Goal: Information Seeking & Learning: Learn about a topic

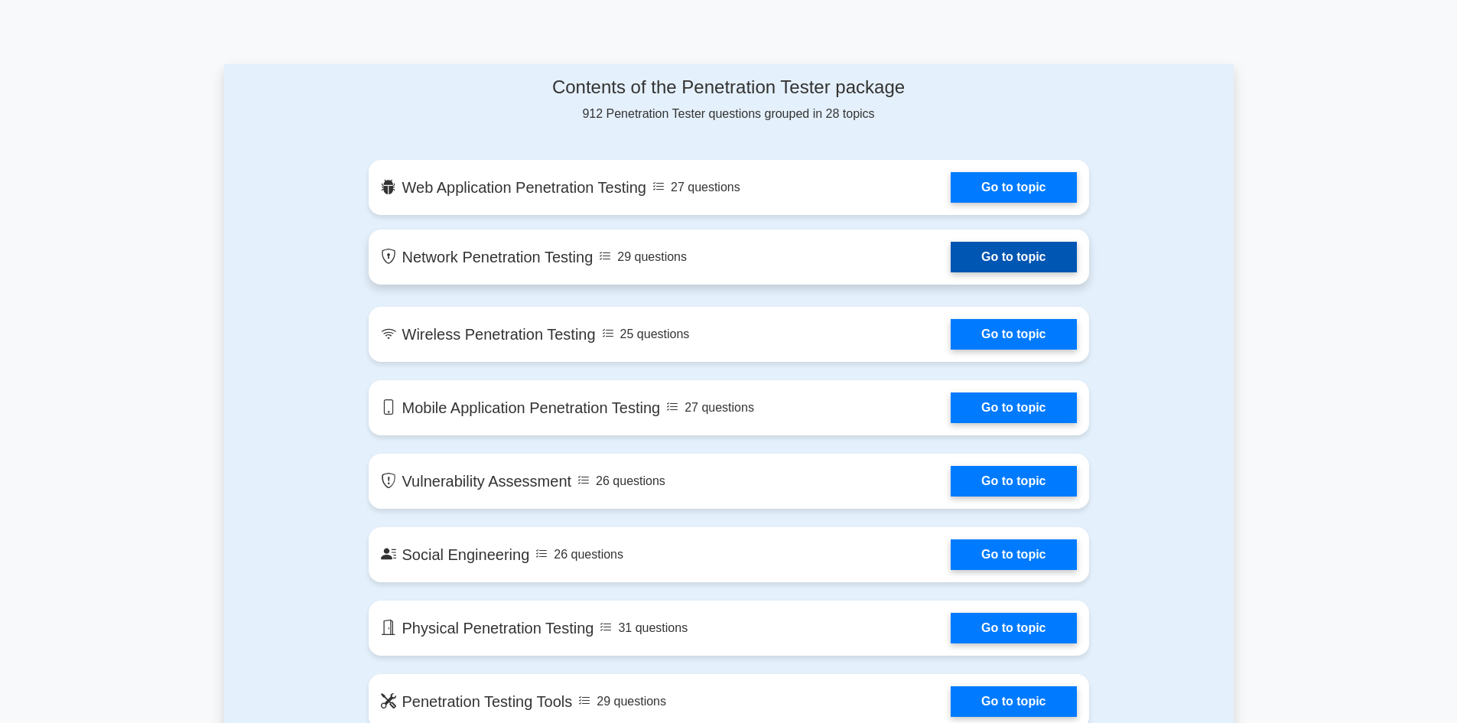
click at [951, 254] on link "Go to topic" at bounding box center [1013, 257] width 125 height 31
click at [975, 265] on link "Go to topic" at bounding box center [1013, 257] width 125 height 31
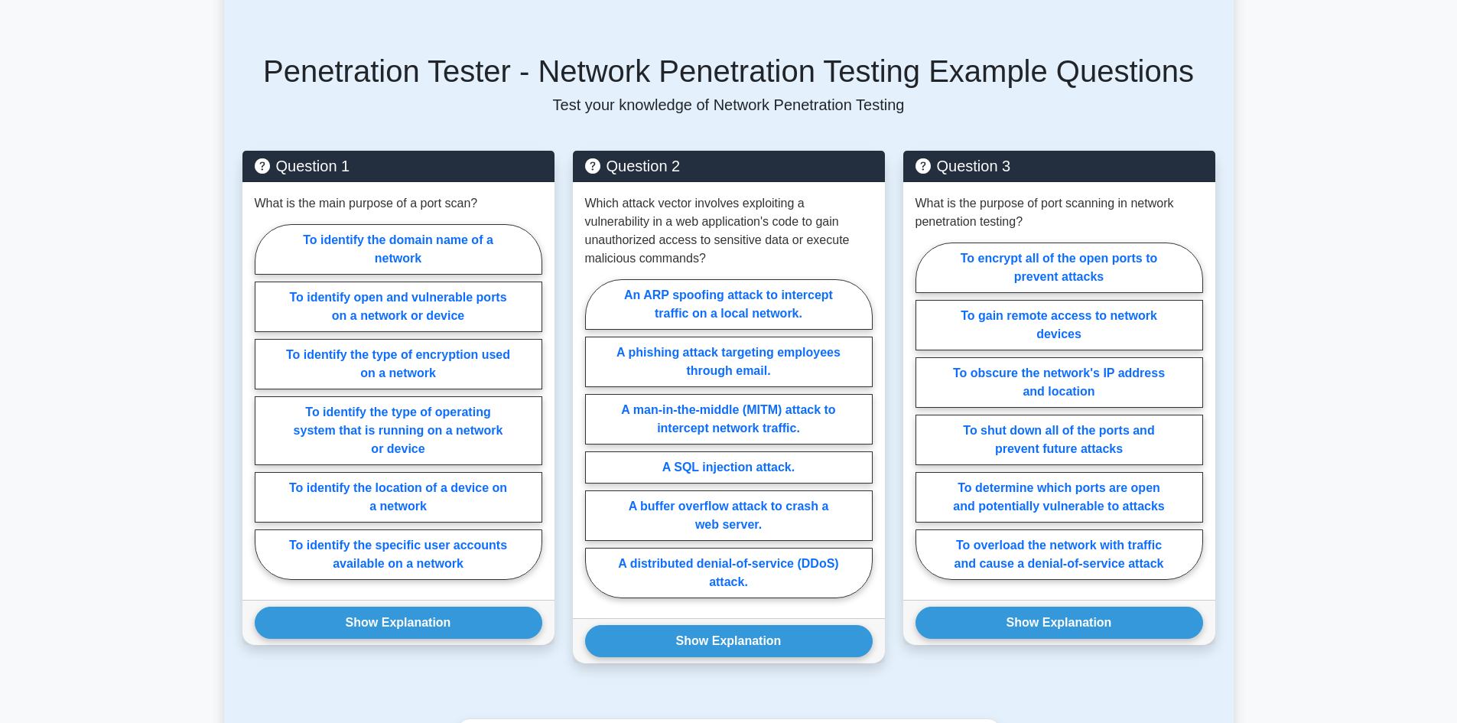
scroll to position [765, 0]
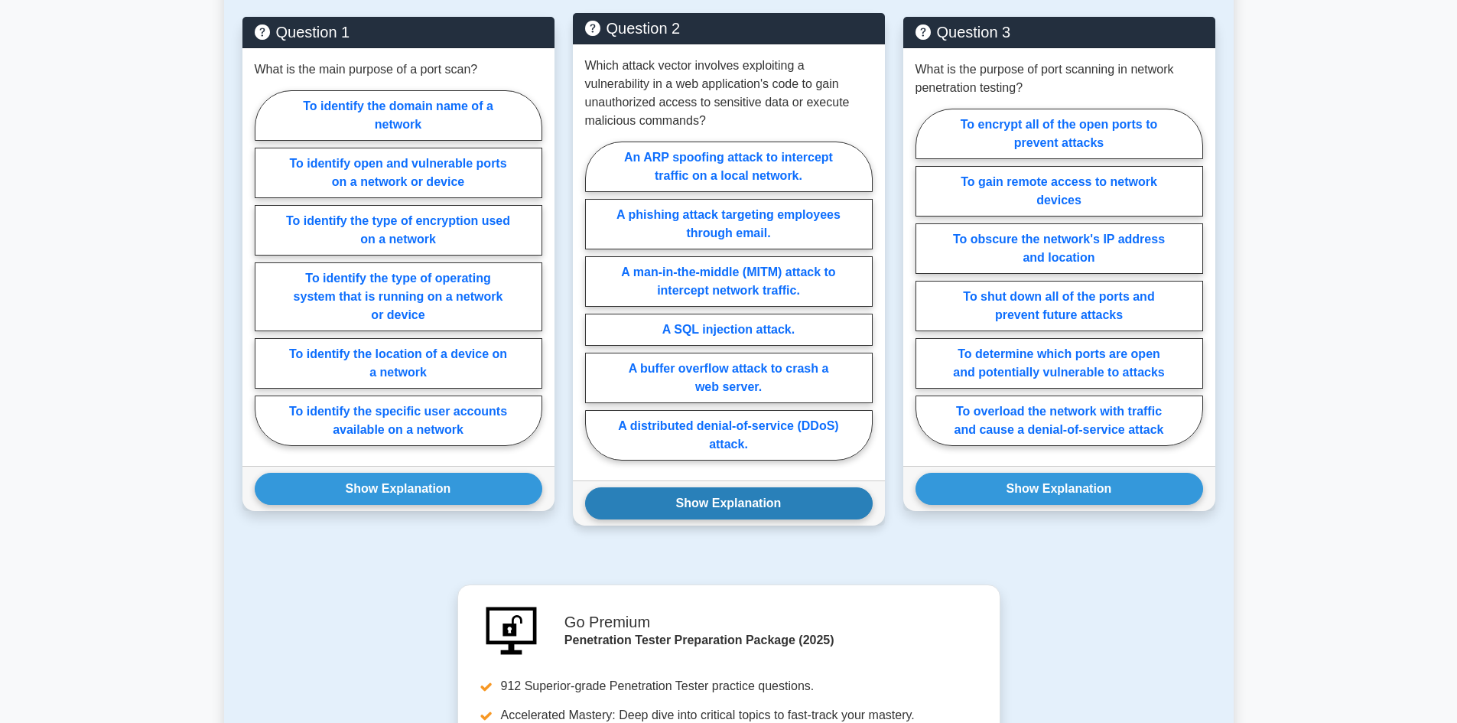
click at [766, 497] on button "Show Explanation" at bounding box center [729, 503] width 288 height 32
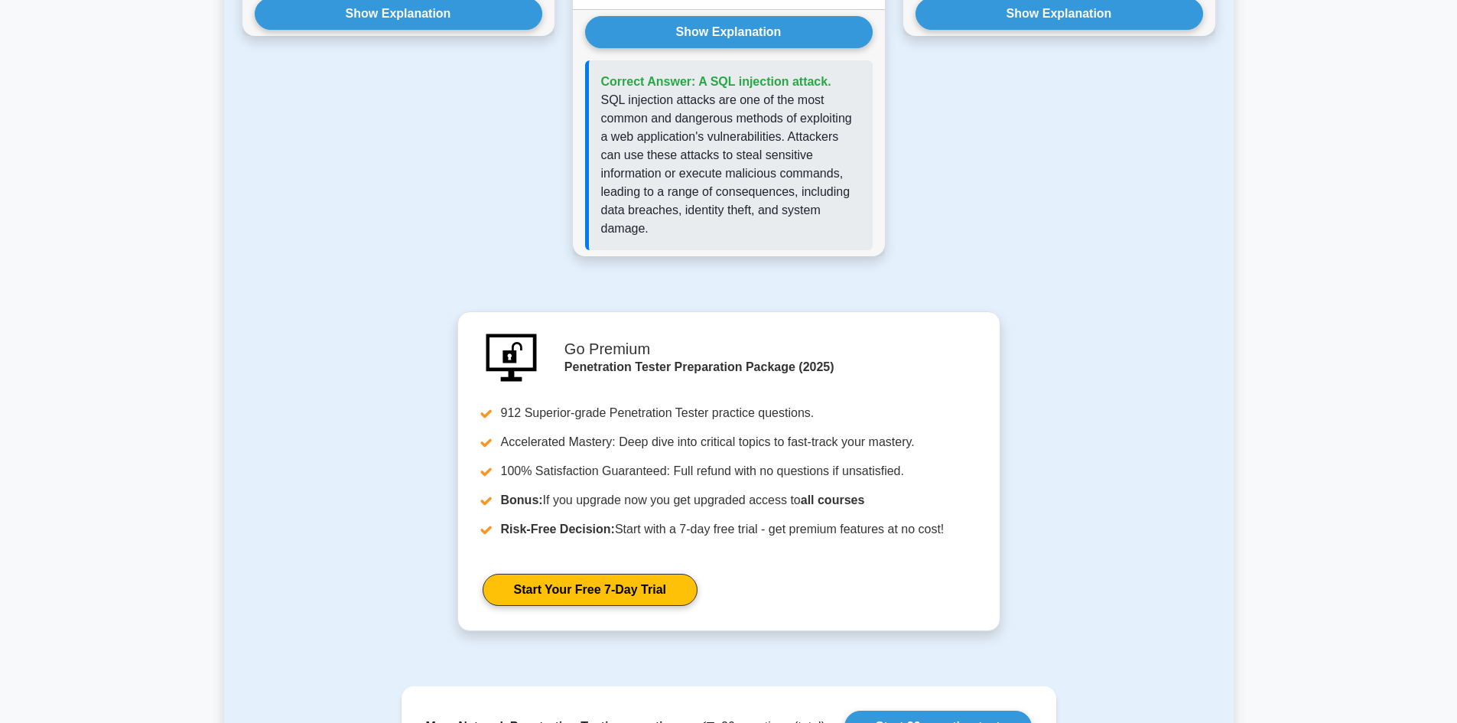
scroll to position [1526, 0]
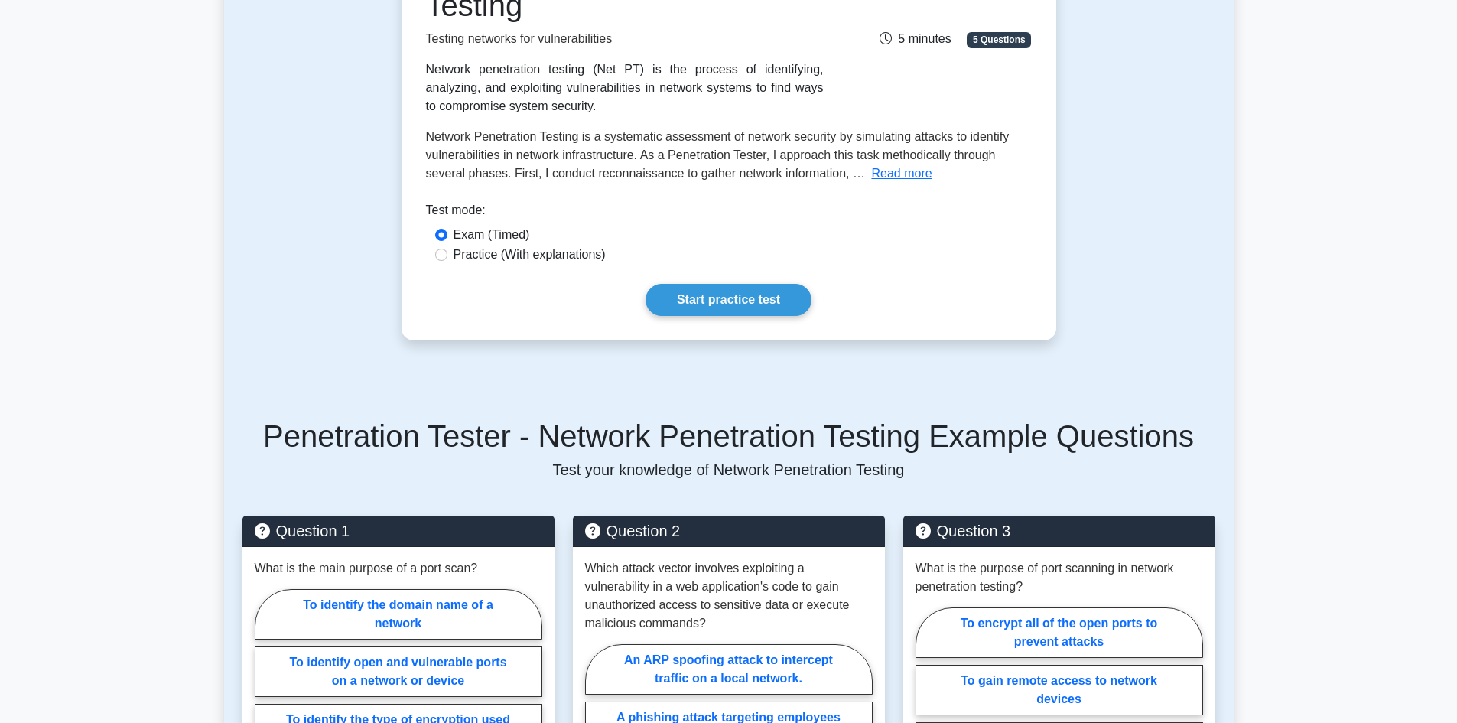
scroll to position [255, 0]
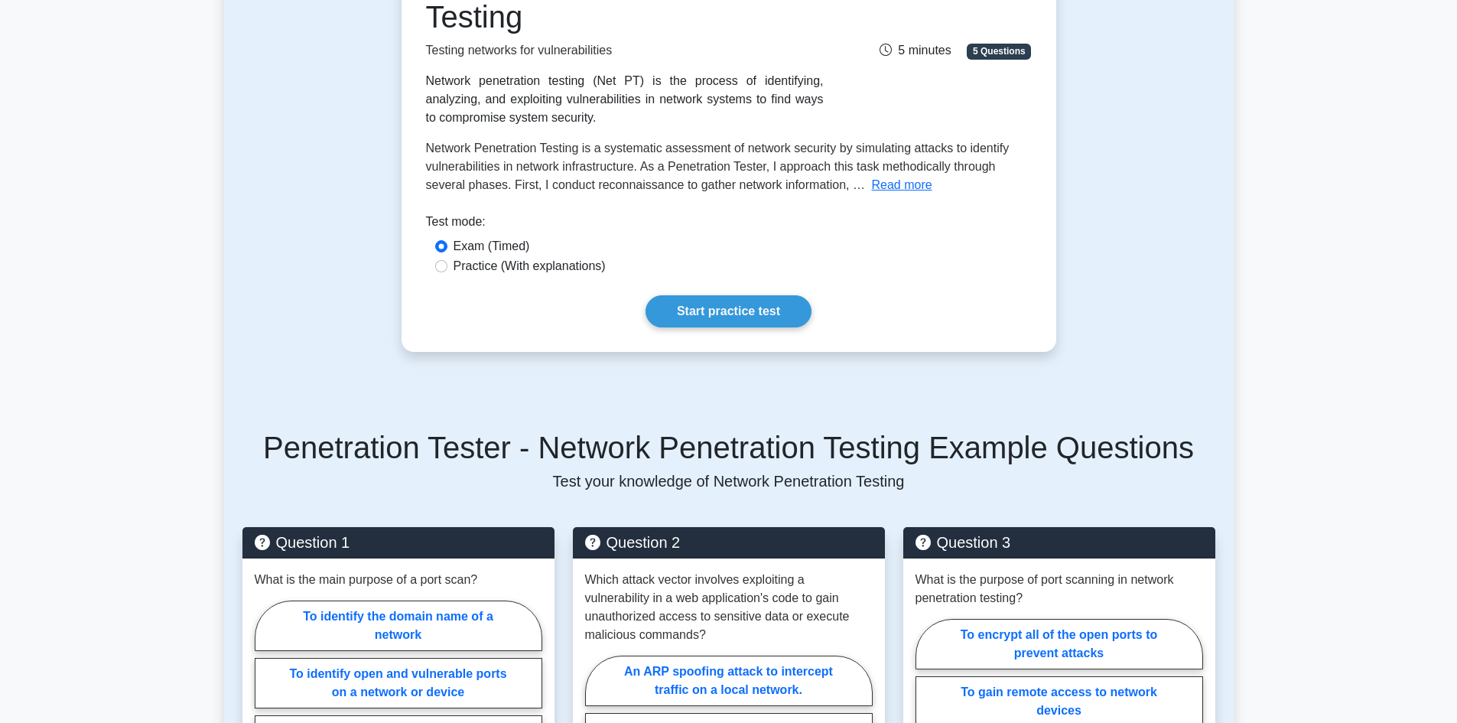
click at [522, 267] on label "Practice (With explanations)" at bounding box center [530, 266] width 152 height 18
click at [447, 267] on input "Practice (With explanations)" at bounding box center [441, 266] width 12 height 12
radio input "true"
click at [703, 299] on link "Start practice test" at bounding box center [729, 311] width 166 height 32
